Goal: Transaction & Acquisition: Purchase product/service

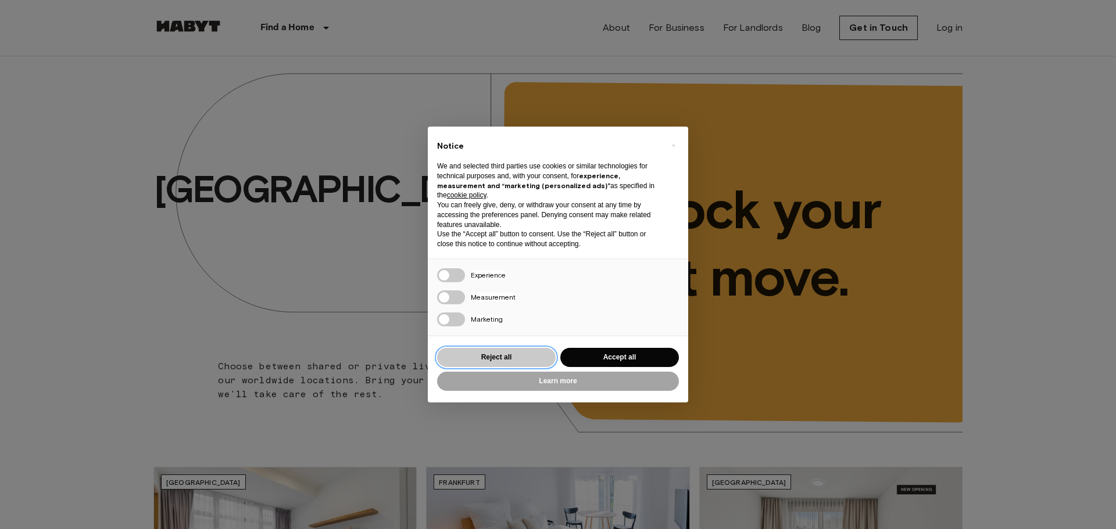
drag, startPoint x: 519, startPoint y: 357, endPoint x: 528, endPoint y: 349, distance: 11.9
click at [519, 357] on button "Reject all" at bounding box center [496, 357] width 119 height 19
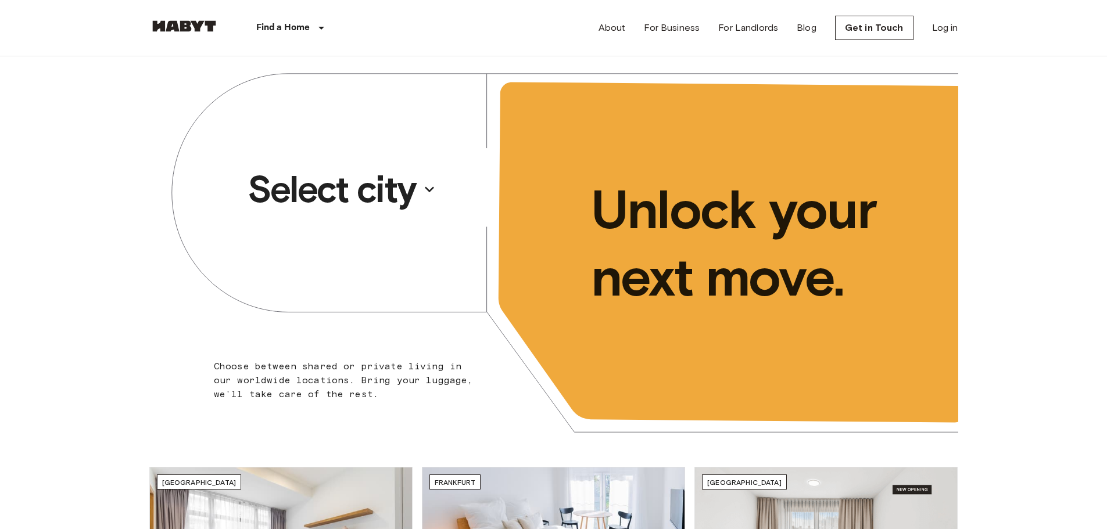
click at [388, 191] on p "Select city" at bounding box center [332, 189] width 169 height 46
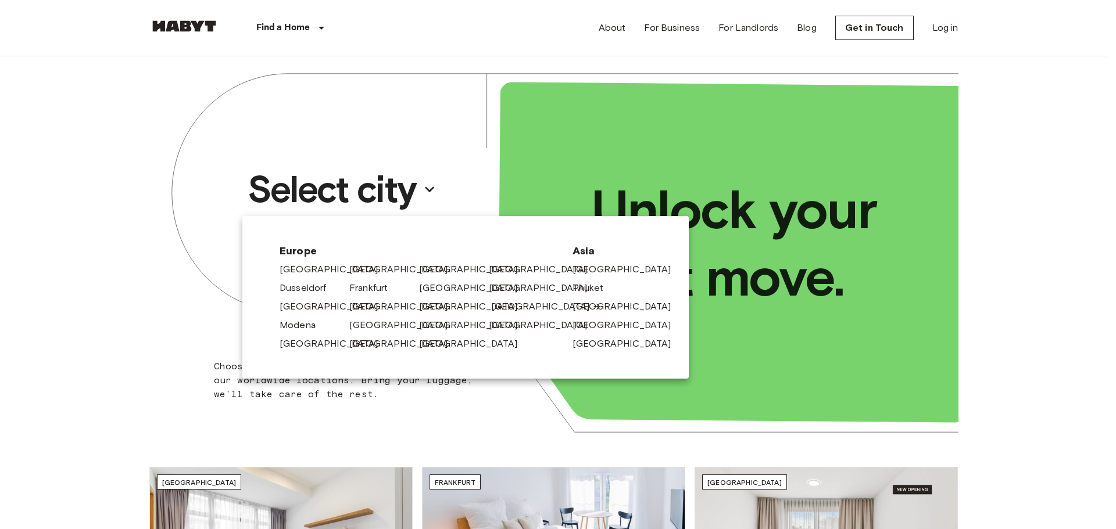
click at [506, 305] on link "[GEOGRAPHIC_DATA]" at bounding box center [546, 307] width 110 height 14
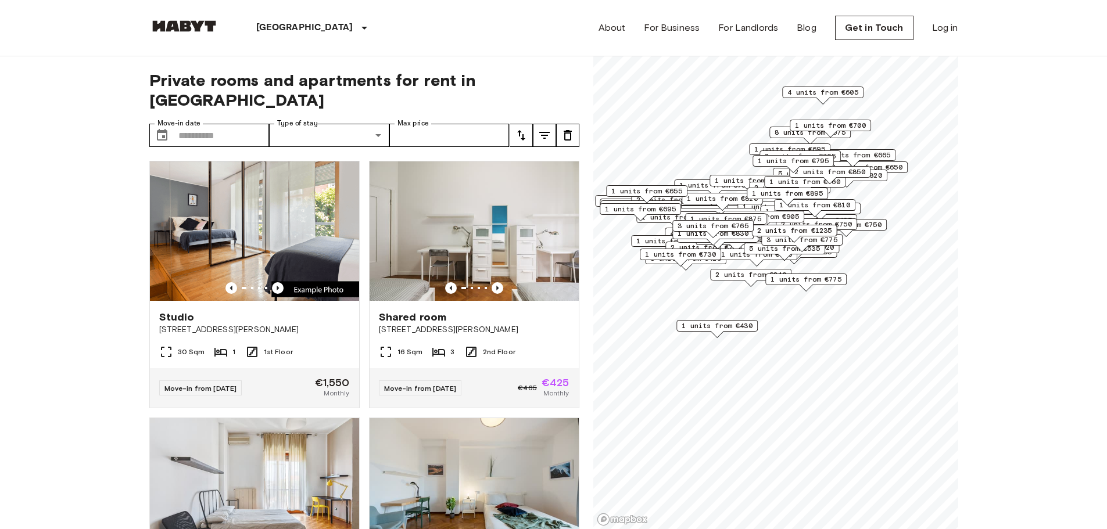
drag, startPoint x: 812, startPoint y: 182, endPoint x: 777, endPoint y: 250, distance: 76.4
click at [789, 184] on div "2 units from €850" at bounding box center [829, 175] width 81 height 18
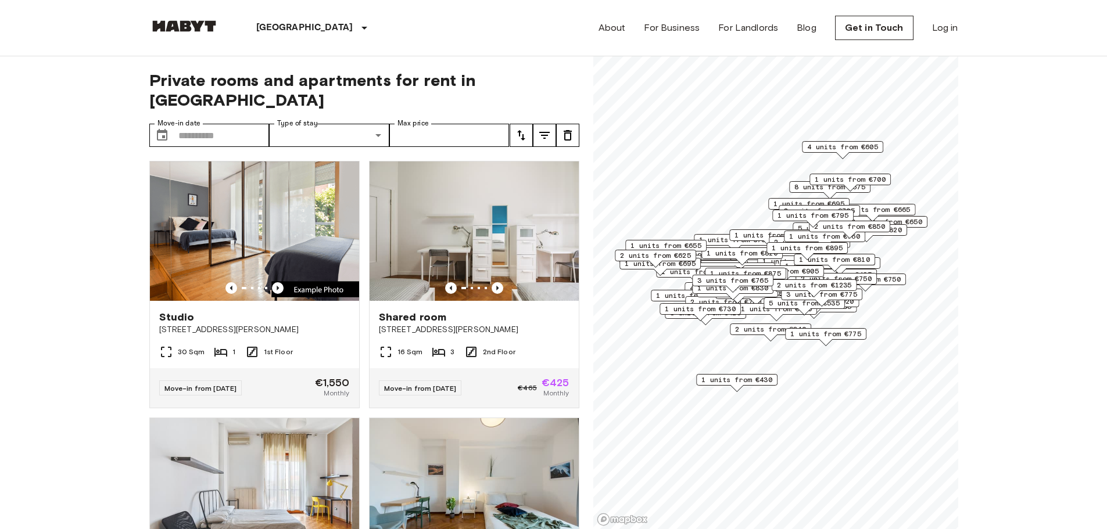
drag, startPoint x: 1016, startPoint y: 309, endPoint x: 971, endPoint y: 330, distance: 50.2
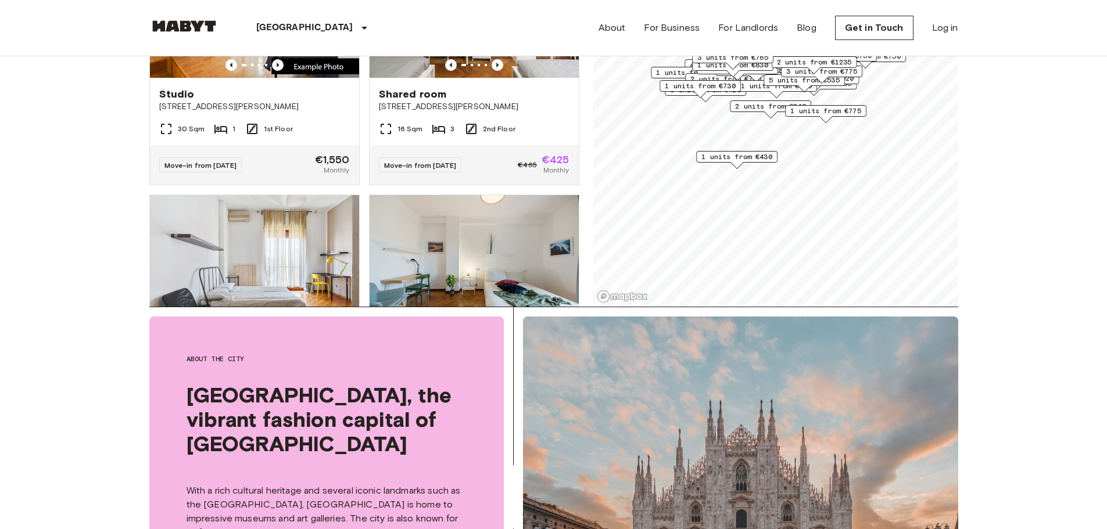
scroll to position [232, 0]
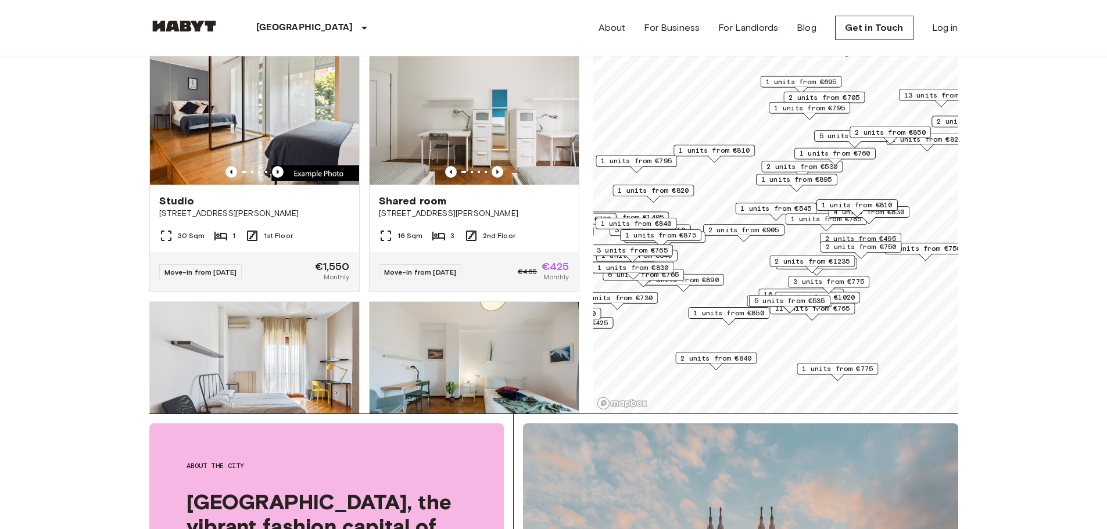
scroll to position [55, 0]
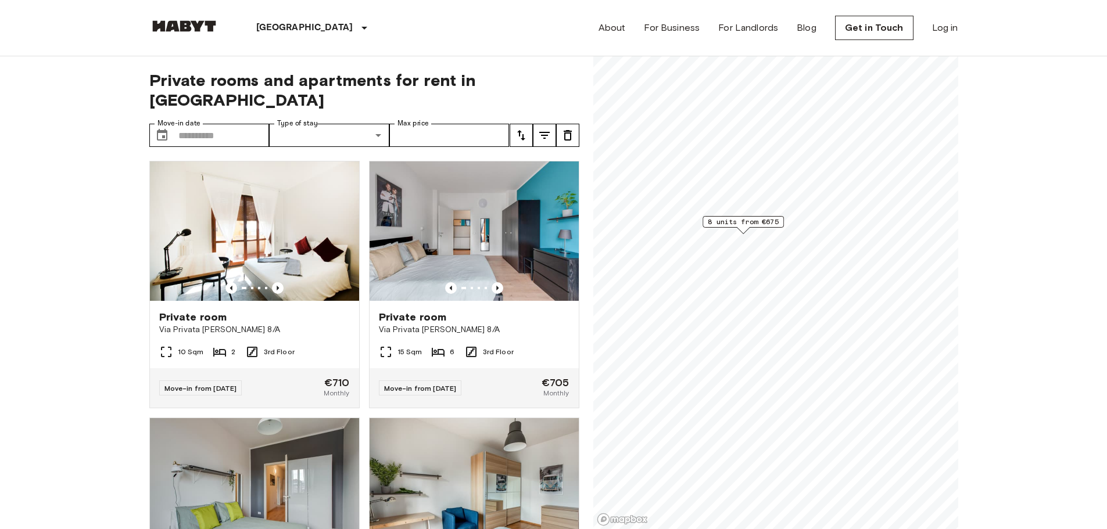
click at [749, 225] on span "8 units from €675" at bounding box center [743, 222] width 71 height 10
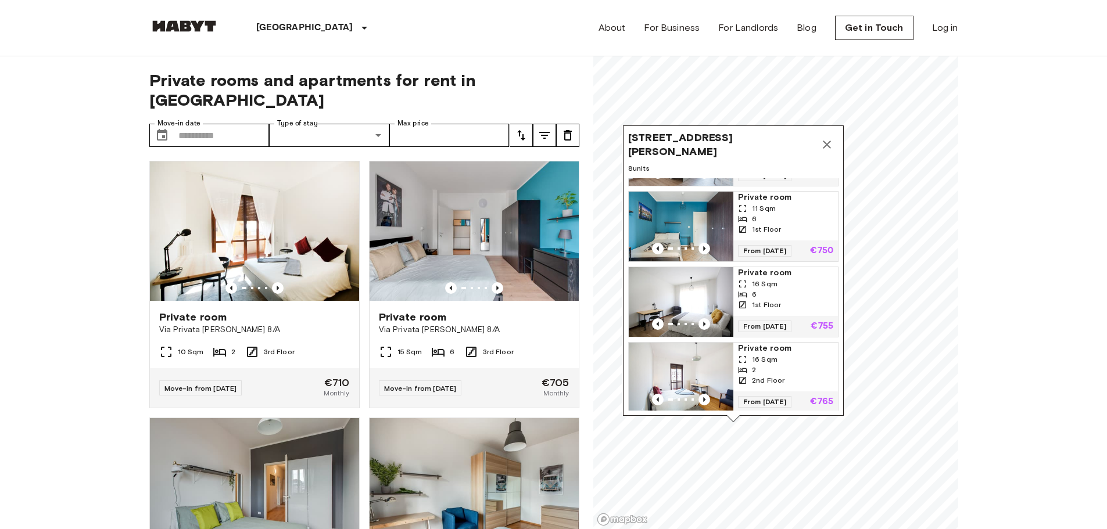
scroll to position [381, 0]
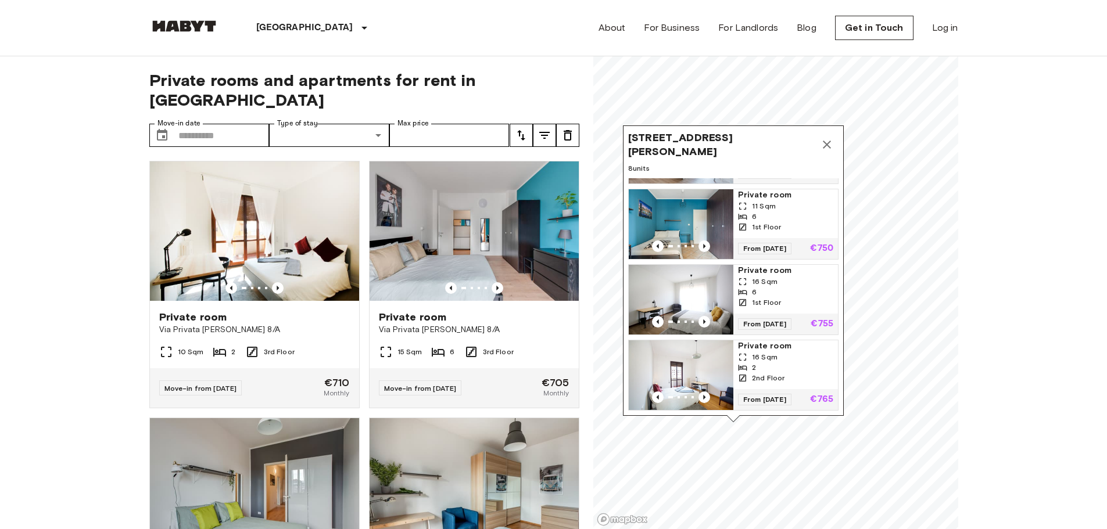
click at [762, 341] on span "Private room" at bounding box center [785, 347] width 95 height 12
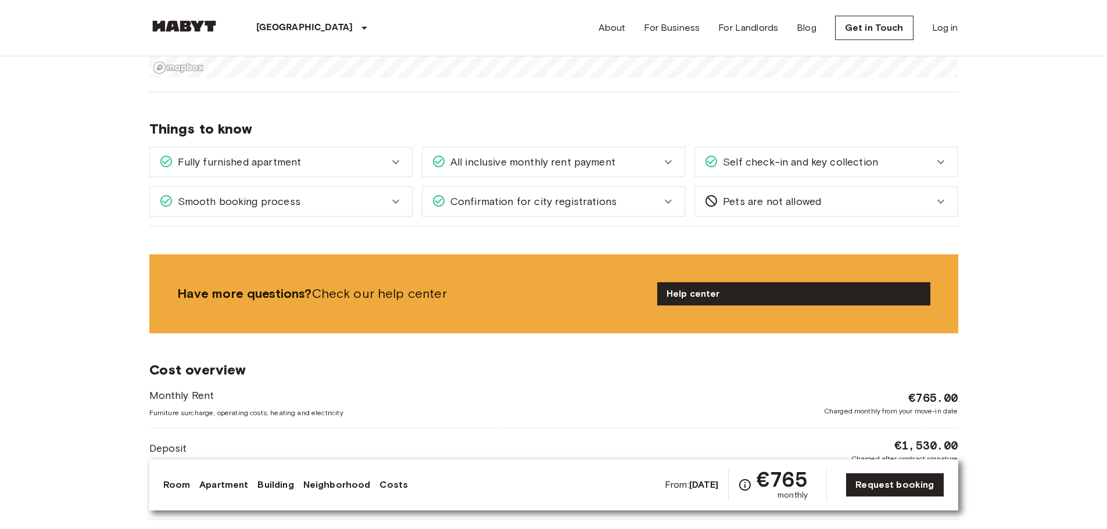
scroll to position [1162, 0]
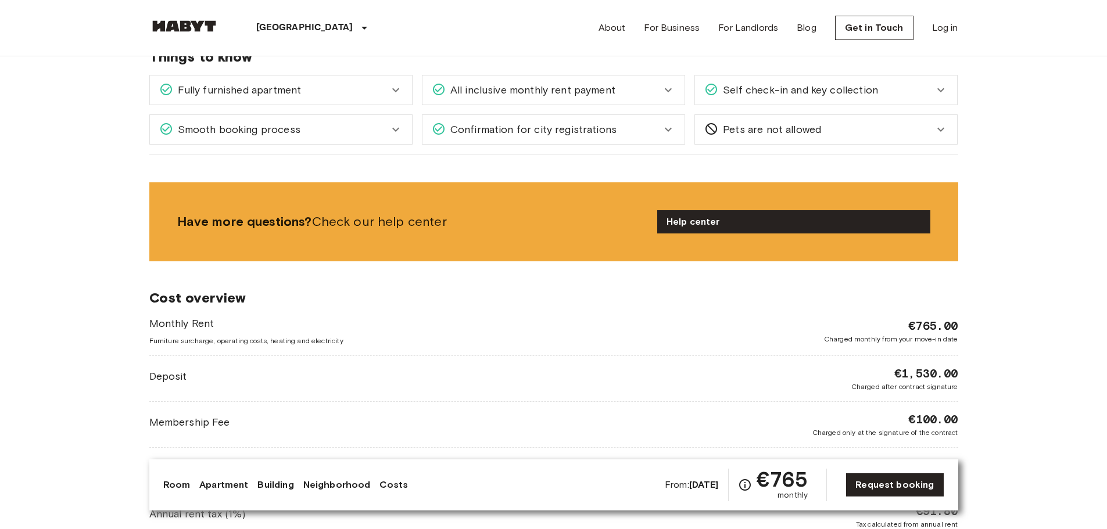
click at [578, 126] on span "Confirmation for city registrations" at bounding box center [531, 129] width 171 height 15
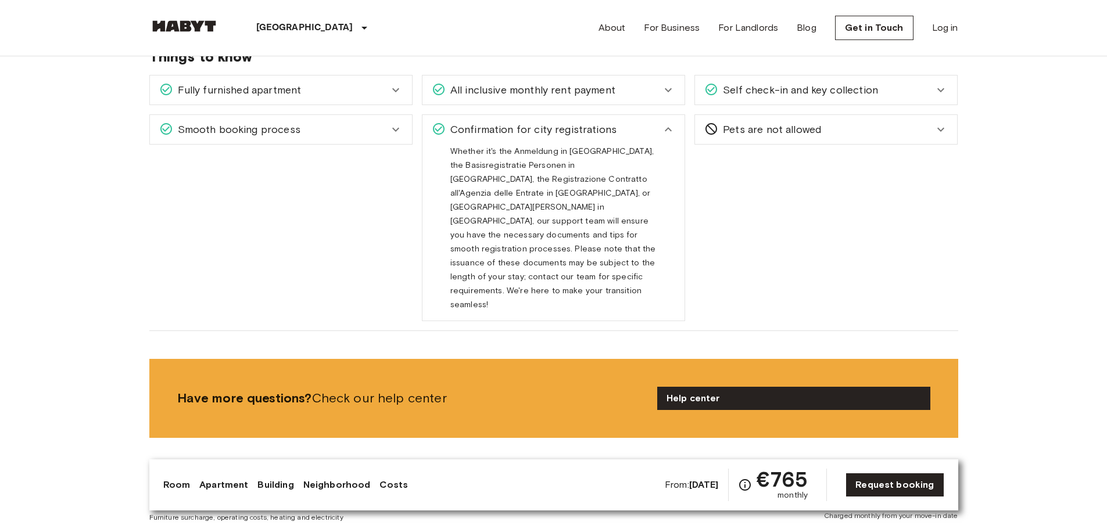
click at [575, 131] on span "Confirmation for city registrations" at bounding box center [531, 129] width 171 height 15
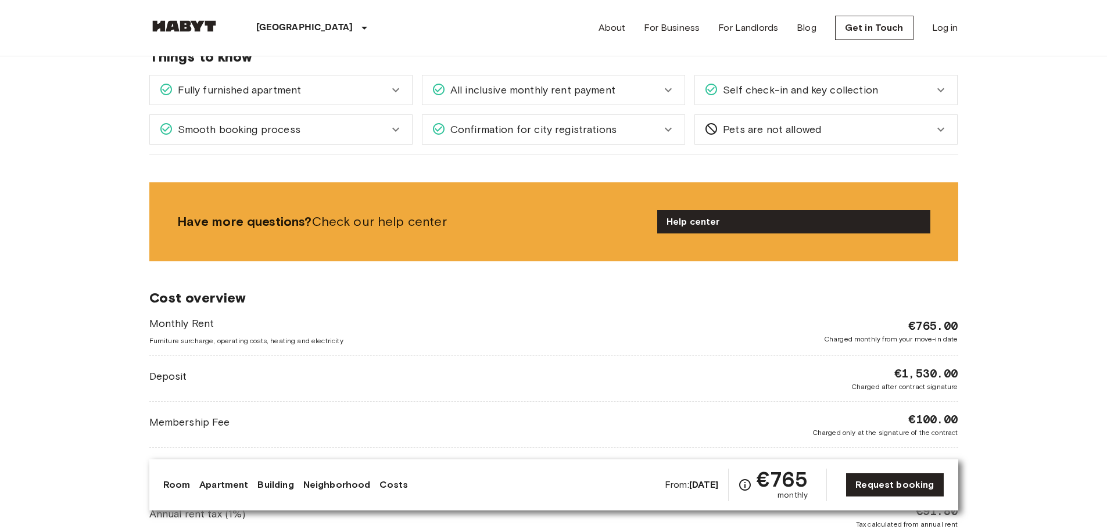
click at [333, 143] on div "Smooth booking process" at bounding box center [281, 129] width 262 height 29
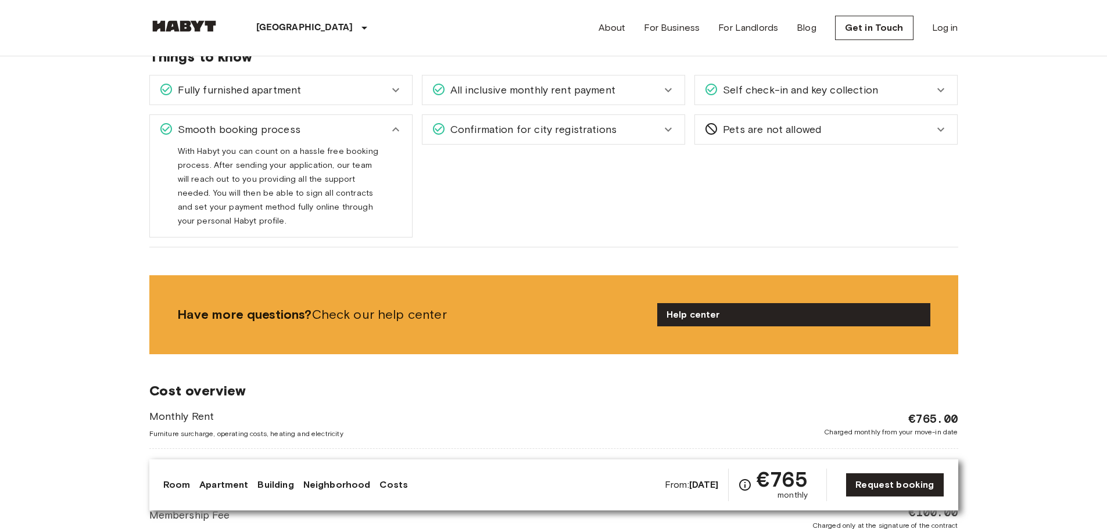
click at [328, 91] on div "Fully furnished apartment" at bounding box center [274, 90] width 230 height 15
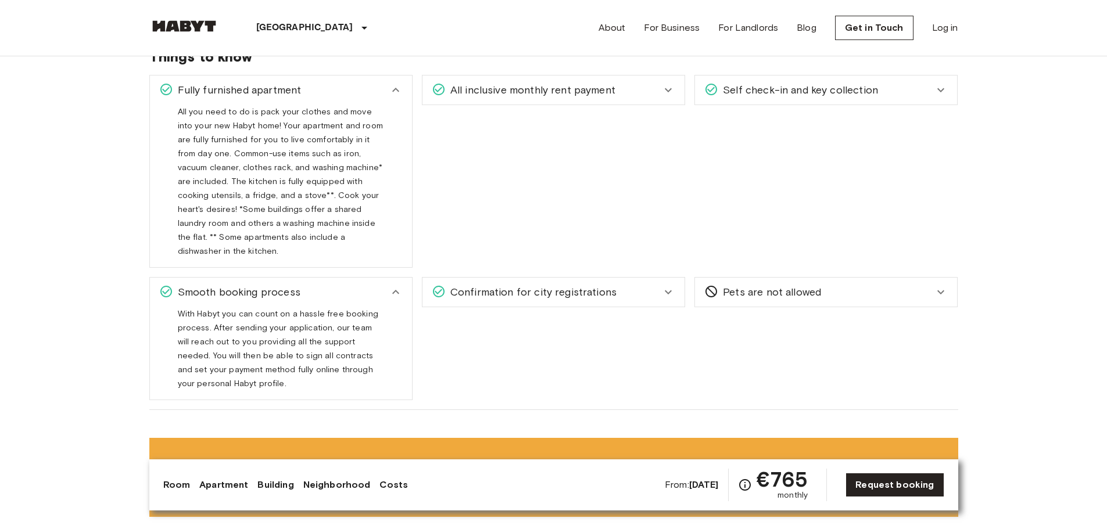
click at [494, 84] on span "All inclusive monthly rent payment" at bounding box center [531, 90] width 170 height 15
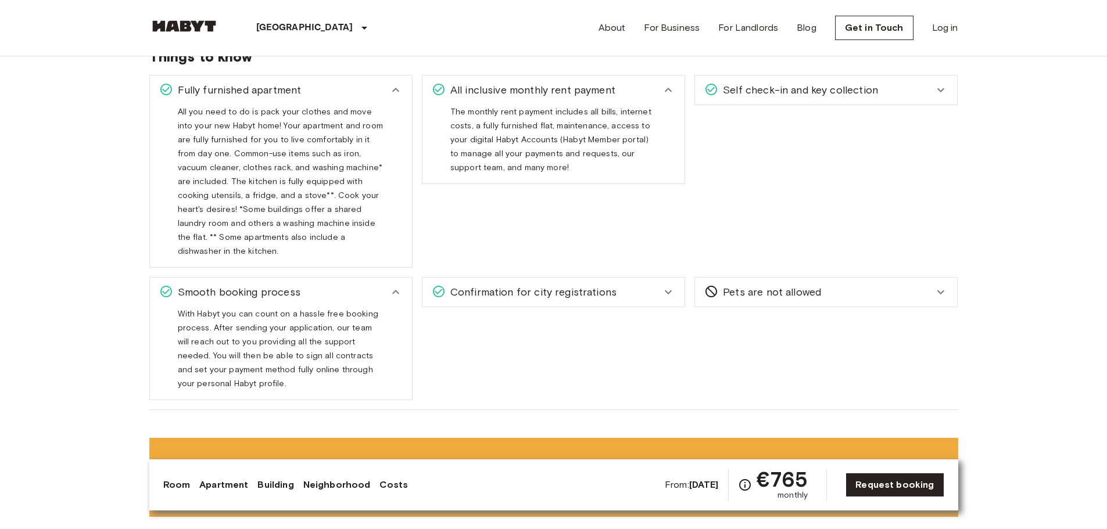
click at [728, 87] on span "Self check-in and key collection" at bounding box center [798, 90] width 160 height 15
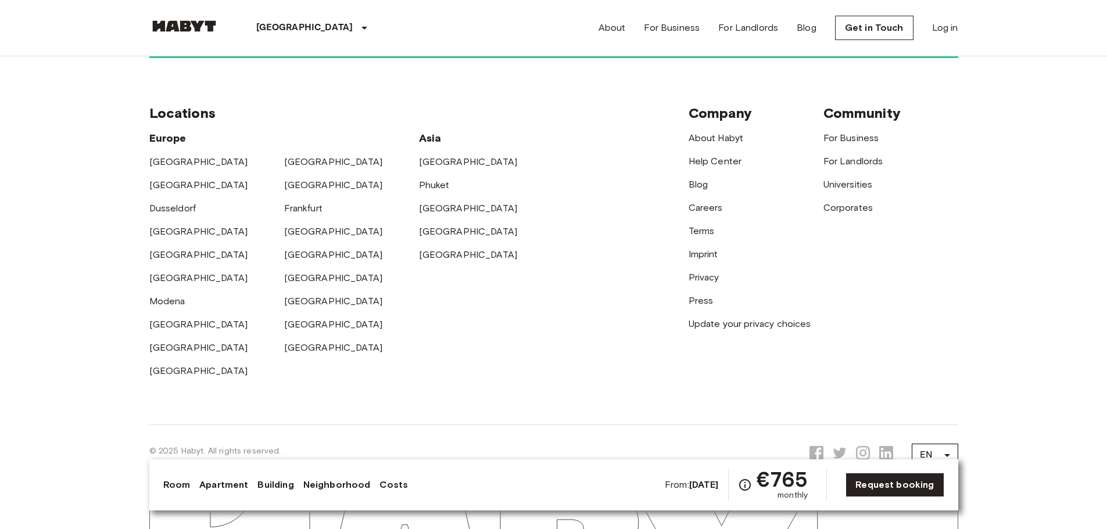
scroll to position [3026, 0]
